Goal: Transaction & Acquisition: Purchase product/service

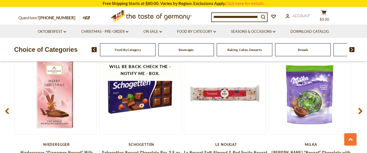
scroll to position [739, 0]
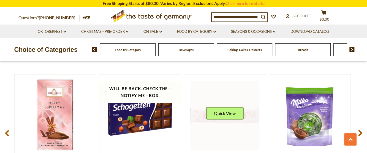
click at [248, 108] on link at bounding box center [225, 115] width 69 height 69
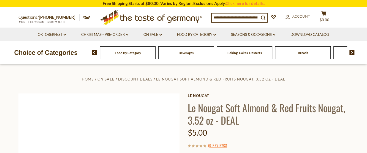
click at [156, 56] on div "Breads" at bounding box center [128, 52] width 56 height 13
click at [156, 55] on div "Breads" at bounding box center [128, 52] width 56 height 13
click at [352, 51] on img at bounding box center [352, 52] width 5 height 5
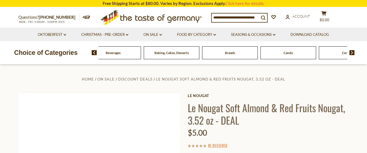
click at [234, 53] on span "Breads" at bounding box center [230, 53] width 10 height 4
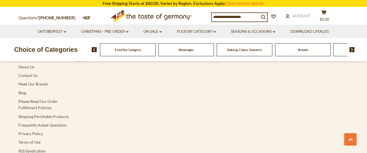
scroll to position [1764, 0]
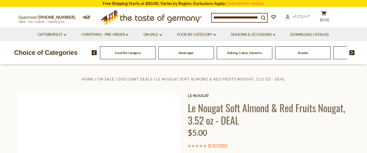
click at [156, 55] on div "Baking, Cakes, Desserts" at bounding box center [128, 52] width 56 height 13
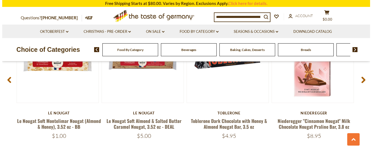
scroll to position [766, 0]
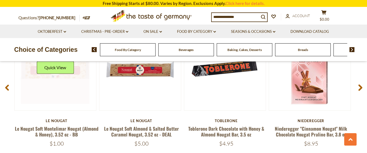
click at [73, 74] on div "Quick View" at bounding box center [55, 69] width 37 height 17
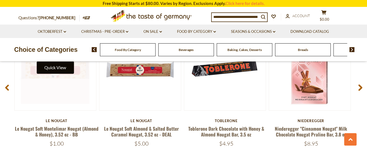
click at [69, 71] on button "Quick View" at bounding box center [55, 67] width 37 height 12
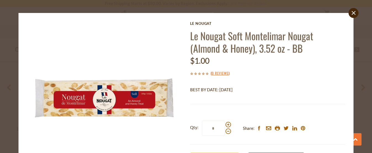
scroll to position [0, 0]
